Goal: Transaction & Acquisition: Purchase product/service

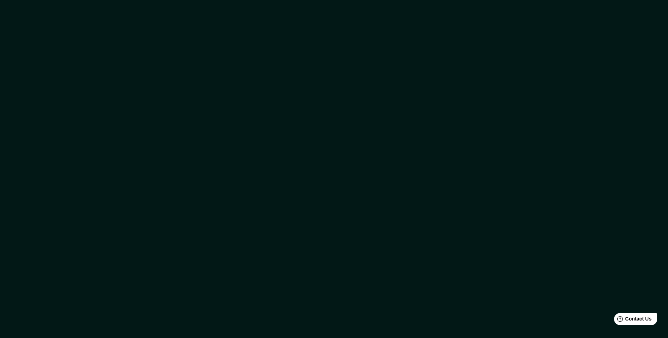
click at [405, 123] on div at bounding box center [334, 169] width 668 height 338
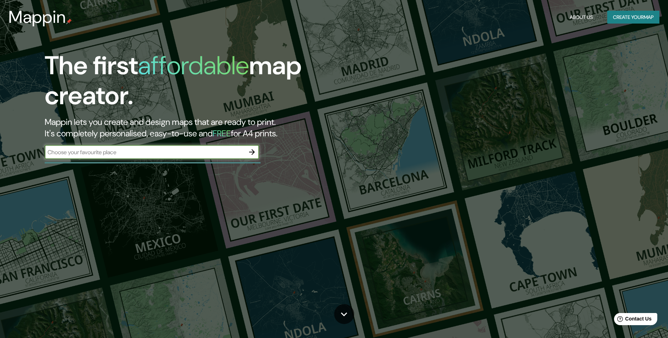
click at [148, 160] on div "​" at bounding box center [152, 153] width 214 height 16
click at [151, 152] on input "text" at bounding box center [145, 152] width 200 height 8
drag, startPoint x: 103, startPoint y: 151, endPoint x: 20, endPoint y: 139, distance: 84.1
click at [45, 148] on input "[PERSON_NAME]" at bounding box center [145, 152] width 200 height 8
type input "SALTA CAPITAL"
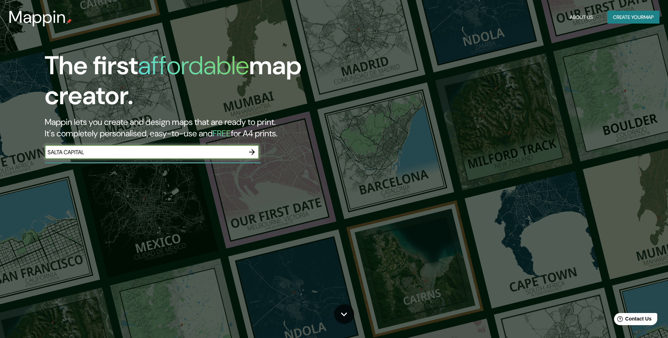
click at [250, 150] on icon "button" at bounding box center [252, 152] width 9 height 9
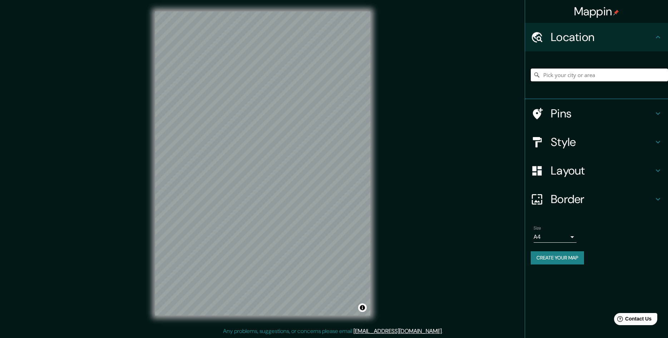
click at [602, 74] on input "Pick your city or area" at bounding box center [599, 75] width 137 height 13
click at [601, 70] on input "Salta, [GEOGRAPHIC_DATA], [GEOGRAPHIC_DATA], B2812, [GEOGRAPHIC_DATA]" at bounding box center [599, 75] width 137 height 13
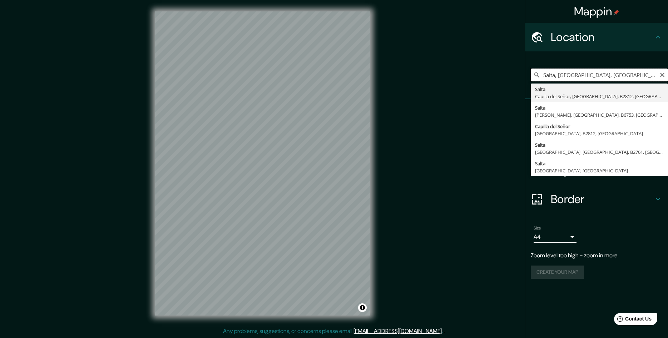
click at [601, 70] on input "Salta, [GEOGRAPHIC_DATA], [GEOGRAPHIC_DATA], B2812, [GEOGRAPHIC_DATA]" at bounding box center [599, 75] width 137 height 13
type input "Salta, [GEOGRAPHIC_DATA], [GEOGRAPHIC_DATA]"
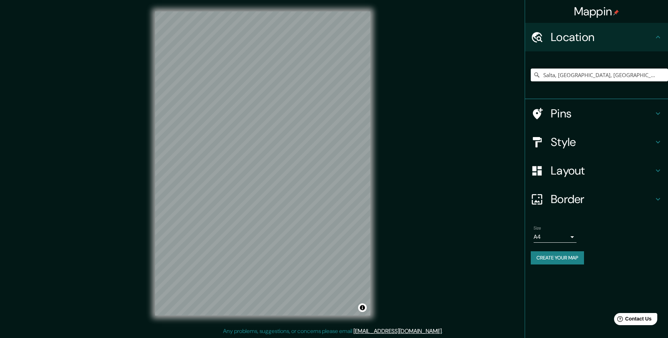
click at [567, 199] on h4 "Border" at bounding box center [602, 199] width 103 height 14
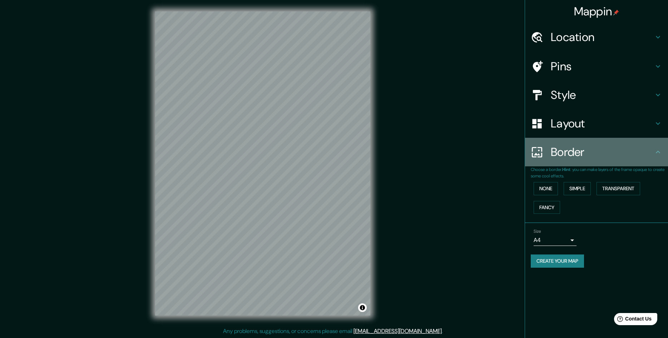
click at [581, 153] on h4 "Border" at bounding box center [602, 152] width 103 height 14
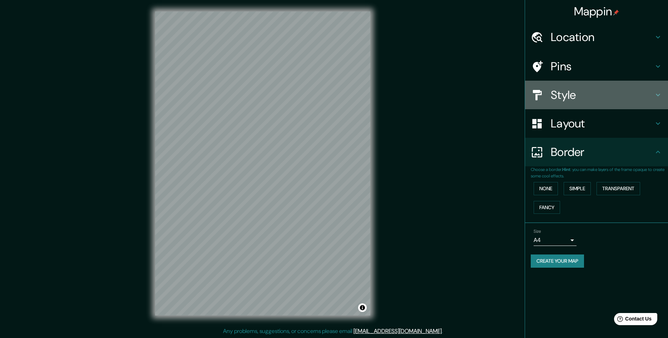
click at [577, 101] on h4 "Style" at bounding box center [602, 95] width 103 height 14
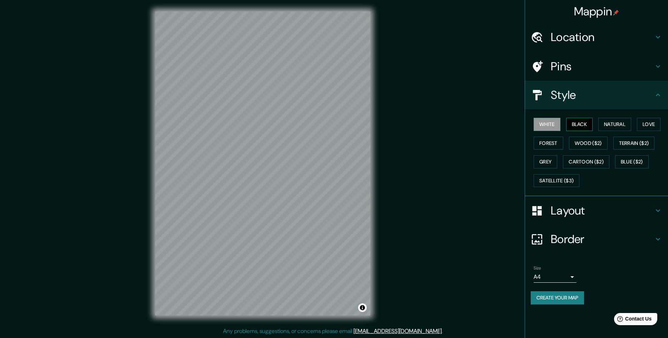
click at [578, 123] on button "Black" at bounding box center [579, 124] width 27 height 13
click at [547, 125] on button "White" at bounding box center [547, 124] width 27 height 13
click at [616, 124] on button "Natural" at bounding box center [614, 124] width 33 height 13
click at [653, 126] on button "Love" at bounding box center [649, 124] width 24 height 13
click at [552, 140] on button "Forest" at bounding box center [549, 143] width 30 height 13
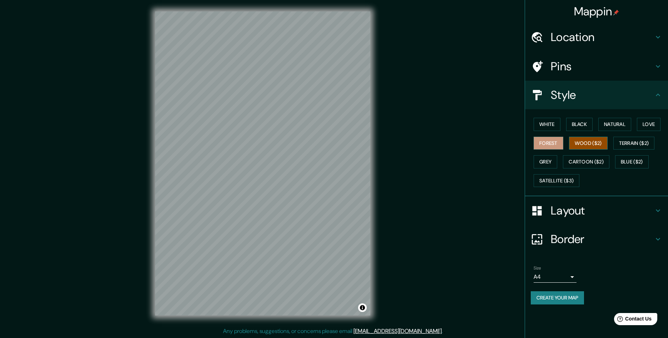
click at [592, 140] on button "Wood ($2)" at bounding box center [588, 143] width 39 height 13
click at [637, 143] on button "Terrain ($2)" at bounding box center [633, 143] width 41 height 13
click at [558, 127] on button "White" at bounding box center [547, 124] width 27 height 13
click at [585, 36] on h4 "Location" at bounding box center [602, 37] width 103 height 14
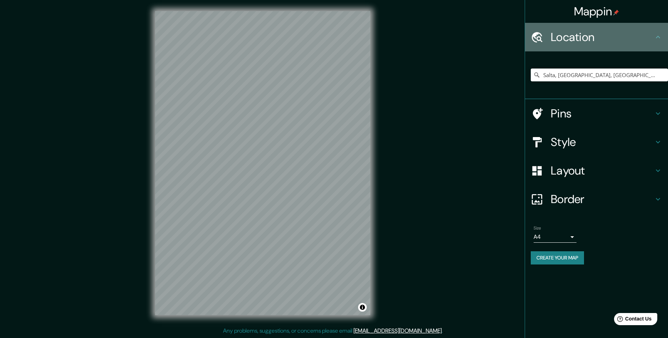
click at [585, 36] on h4 "Location" at bounding box center [602, 37] width 103 height 14
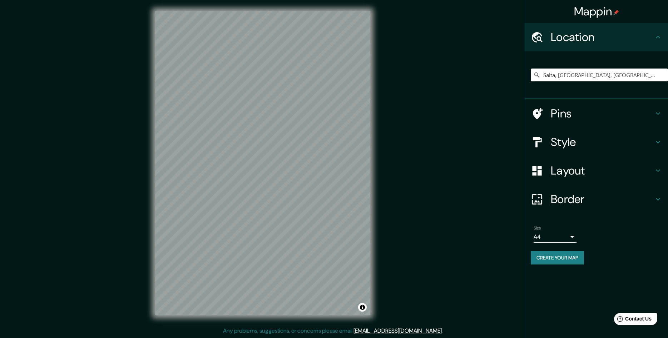
click at [574, 115] on h4 "Pins" at bounding box center [602, 114] width 103 height 14
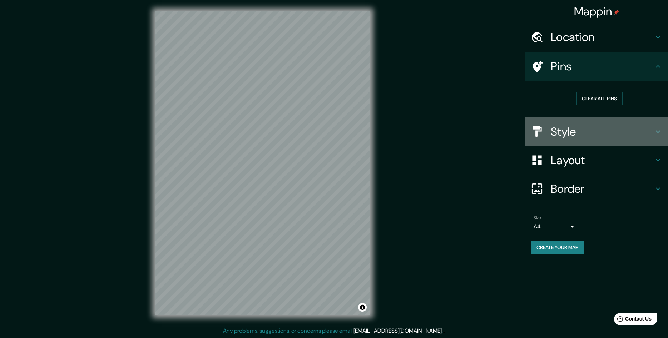
click at [581, 127] on h4 "Style" at bounding box center [602, 132] width 103 height 14
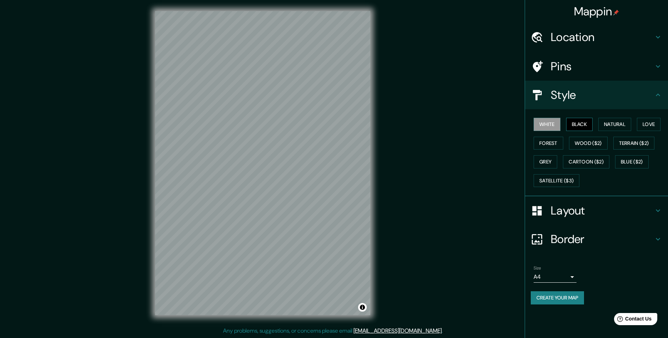
click at [571, 122] on button "Black" at bounding box center [579, 124] width 27 height 13
click at [624, 123] on button "Natural" at bounding box center [614, 124] width 33 height 13
click at [652, 119] on button "Love" at bounding box center [649, 124] width 24 height 13
click at [631, 147] on button "Terrain ($2)" at bounding box center [633, 143] width 41 height 13
click at [619, 159] on button "Blue ($2)" at bounding box center [632, 161] width 34 height 13
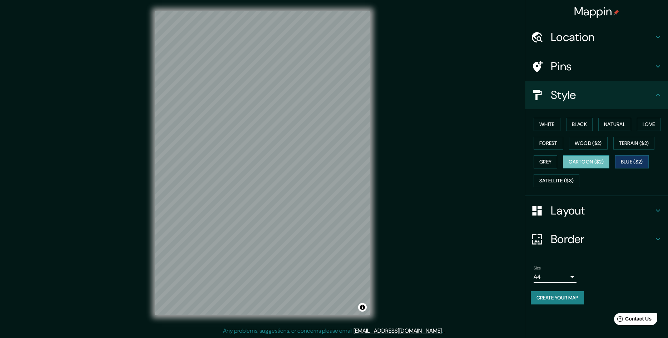
click at [607, 163] on button "Cartoon ($2)" at bounding box center [586, 161] width 46 height 13
click at [554, 139] on button "Forest" at bounding box center [549, 143] width 30 height 13
click at [545, 162] on button "Grey" at bounding box center [546, 161] width 24 height 13
click at [577, 127] on button "Black" at bounding box center [579, 124] width 27 height 13
click at [558, 124] on button "White" at bounding box center [547, 124] width 27 height 13
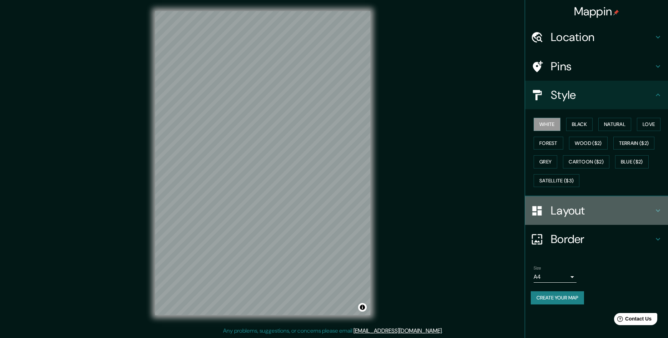
click at [583, 216] on h4 "Layout" at bounding box center [602, 211] width 103 height 14
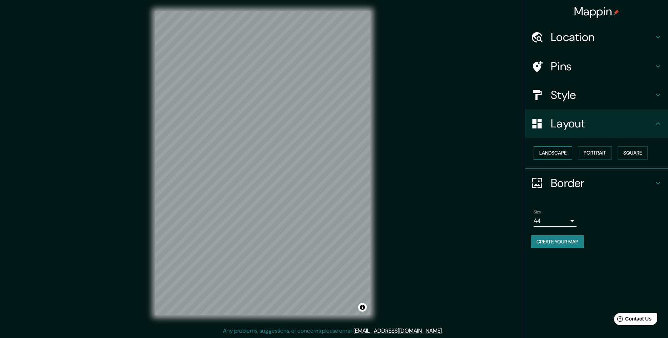
click at [559, 154] on button "Landscape" at bounding box center [553, 153] width 39 height 13
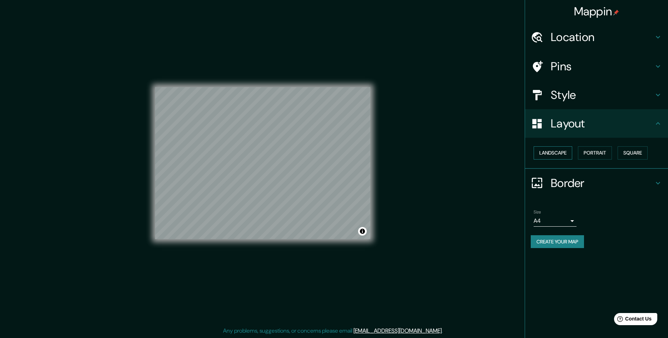
click at [559, 154] on button "Landscape" at bounding box center [553, 153] width 39 height 13
click at [592, 152] on button "Portrait" at bounding box center [595, 153] width 34 height 13
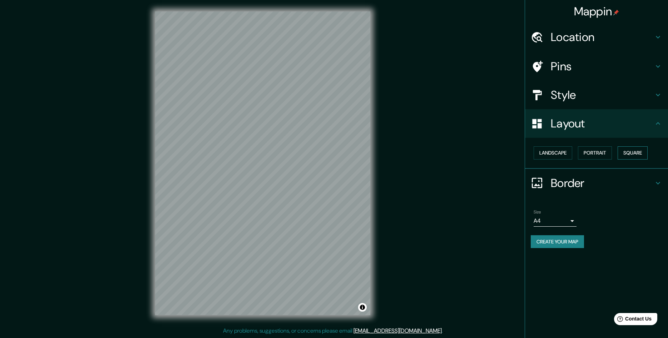
click at [627, 153] on button "Square" at bounding box center [633, 153] width 30 height 13
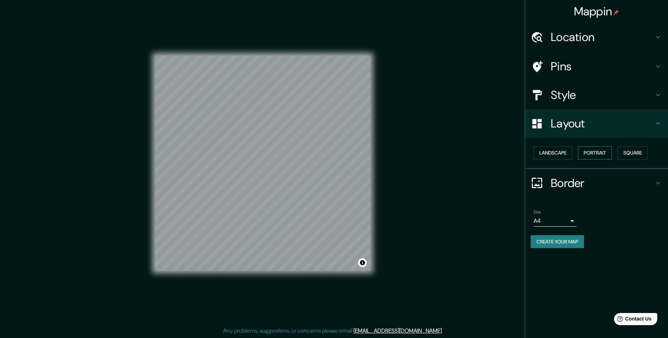
click at [608, 153] on button "Portrait" at bounding box center [595, 153] width 34 height 13
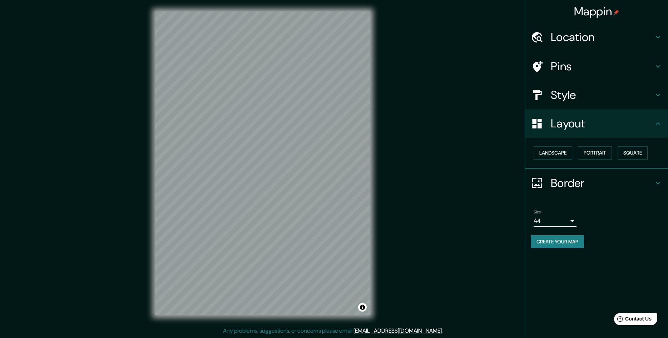
click at [565, 219] on body "Mappin Location [GEOGRAPHIC_DATA], [GEOGRAPHIC_DATA], [GEOGRAPHIC_DATA] Pins St…" at bounding box center [334, 169] width 668 height 338
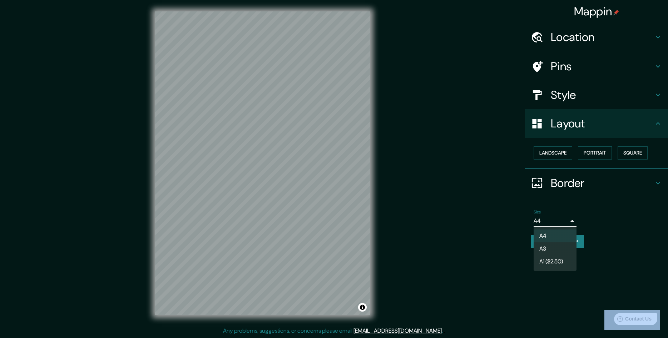
click at [565, 219] on div at bounding box center [334, 169] width 668 height 338
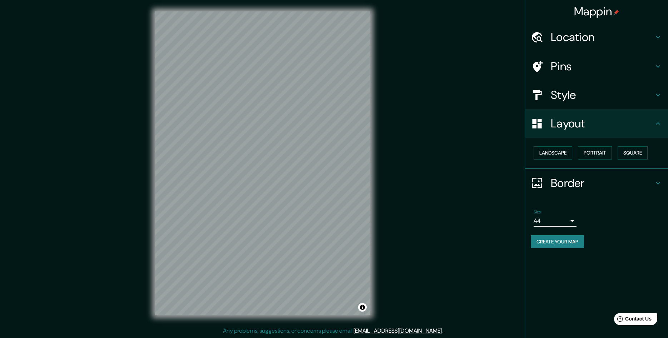
click at [572, 101] on h4 "Style" at bounding box center [602, 95] width 103 height 14
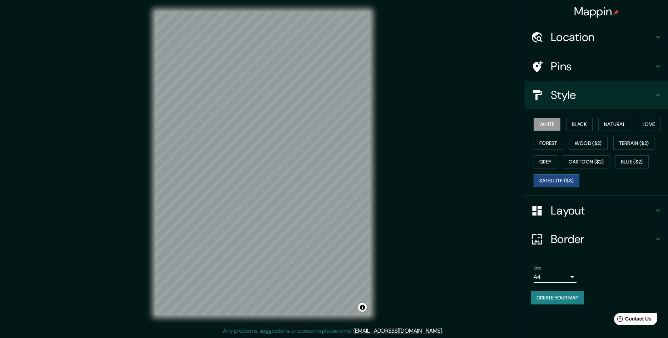
click at [564, 183] on button "Satellite ($3)" at bounding box center [557, 180] width 46 height 13
click at [584, 167] on button "Cartoon ($2)" at bounding box center [586, 161] width 46 height 13
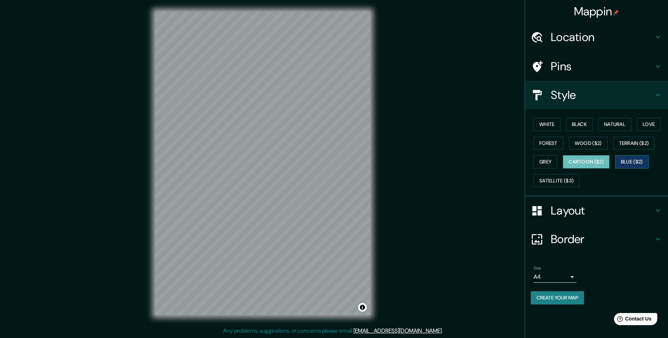
click at [637, 155] on button "Blue ($2)" at bounding box center [632, 161] width 34 height 13
click at [641, 143] on button "Terrain ($2)" at bounding box center [633, 143] width 41 height 13
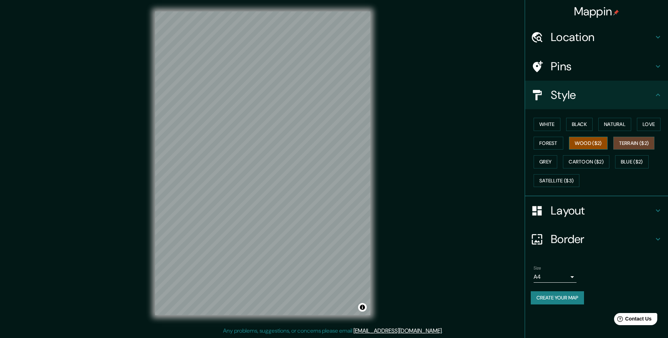
click at [607, 147] on button "Wood ($2)" at bounding box center [588, 143] width 39 height 13
click at [553, 147] on button "Forest" at bounding box center [549, 143] width 30 height 13
click at [543, 162] on button "Grey" at bounding box center [546, 161] width 24 height 13
click at [584, 125] on button "Black" at bounding box center [579, 124] width 27 height 13
click at [550, 121] on button "White" at bounding box center [547, 124] width 27 height 13
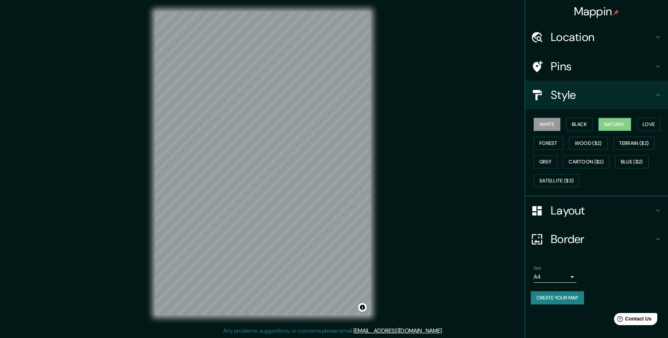
click at [617, 121] on button "Natural" at bounding box center [614, 124] width 33 height 13
click at [657, 123] on button "Love" at bounding box center [649, 124] width 24 height 13
click at [553, 127] on button "White" at bounding box center [547, 124] width 27 height 13
click at [568, 298] on button "Create your map" at bounding box center [557, 298] width 53 height 13
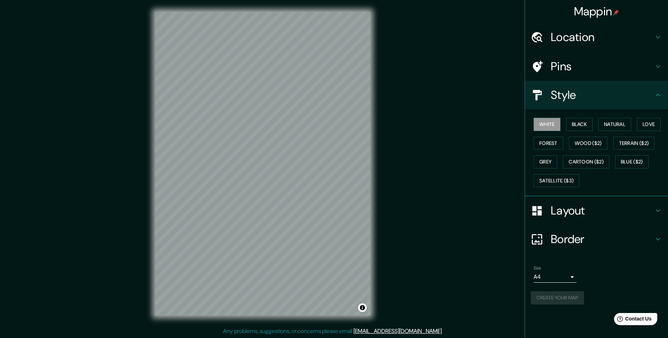
click at [561, 11] on div "Mappin" at bounding box center [596, 11] width 143 height 23
click at [572, 287] on div "Size A4 single Create your map" at bounding box center [597, 287] width 132 height 48
click at [577, 296] on button "Create your map" at bounding box center [557, 298] width 53 height 13
